Goal: Use online tool/utility: Utilize a website feature to perform a specific function

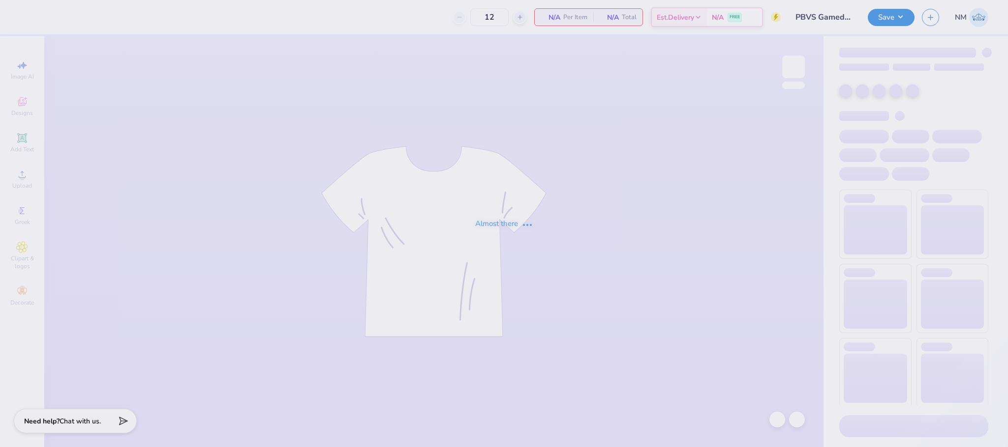
type input "15"
type input "PBVS Gameday Merch"
type input "24"
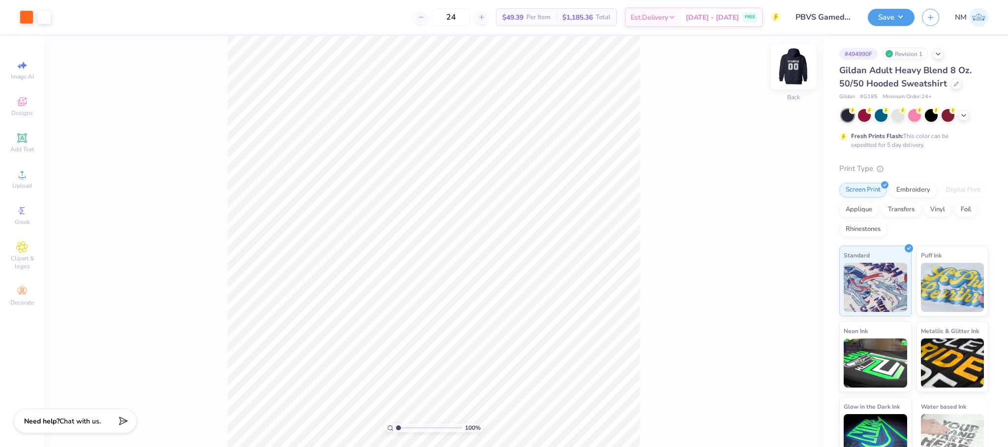
click at [795, 65] on img at bounding box center [792, 66] width 39 height 39
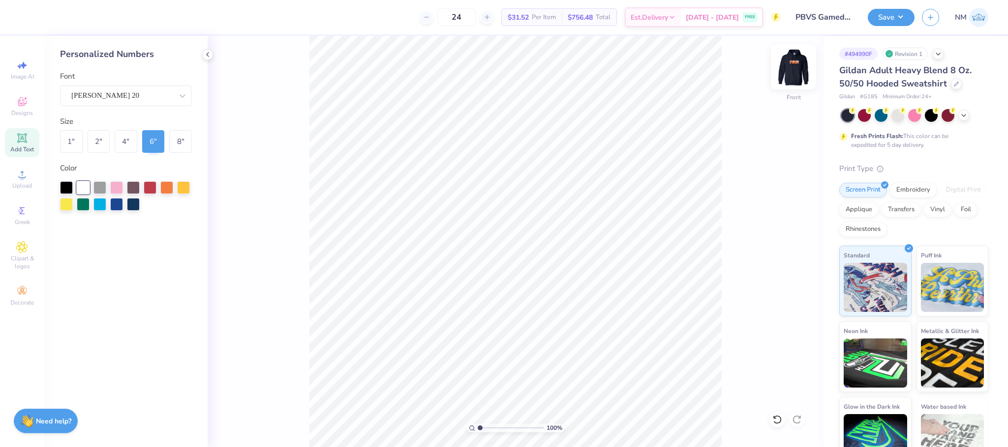
click at [798, 73] on img at bounding box center [792, 66] width 39 height 39
click at [210, 57] on icon at bounding box center [208, 55] width 8 height 8
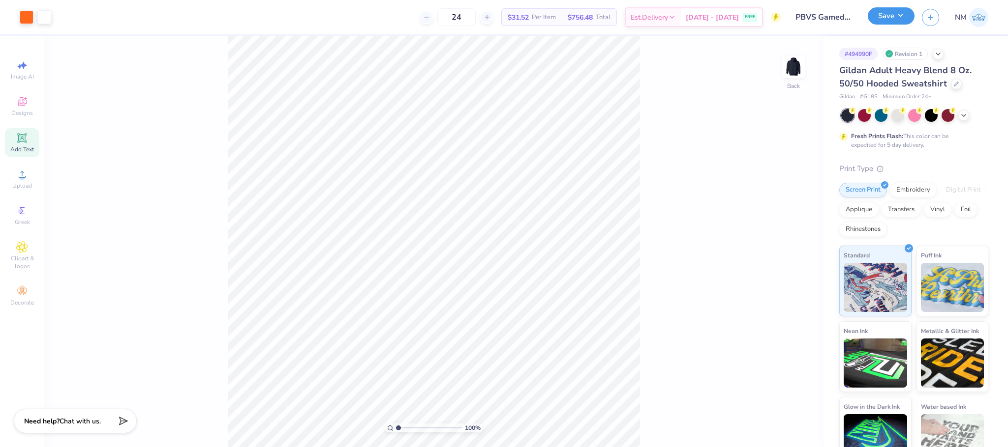
click at [904, 9] on button "Save" at bounding box center [890, 15] width 47 height 17
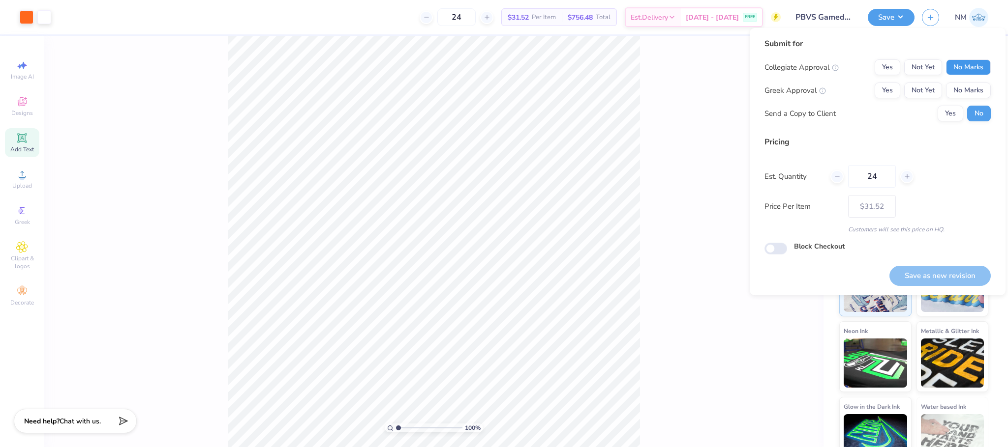
click at [975, 64] on button "No Marks" at bounding box center [968, 67] width 45 height 16
click at [960, 97] on button "No Marks" at bounding box center [968, 91] width 45 height 16
click at [900, 273] on button "Save as new revision" at bounding box center [939, 276] width 101 height 20
type input "$31.52"
